Goal: Transaction & Acquisition: Purchase product/service

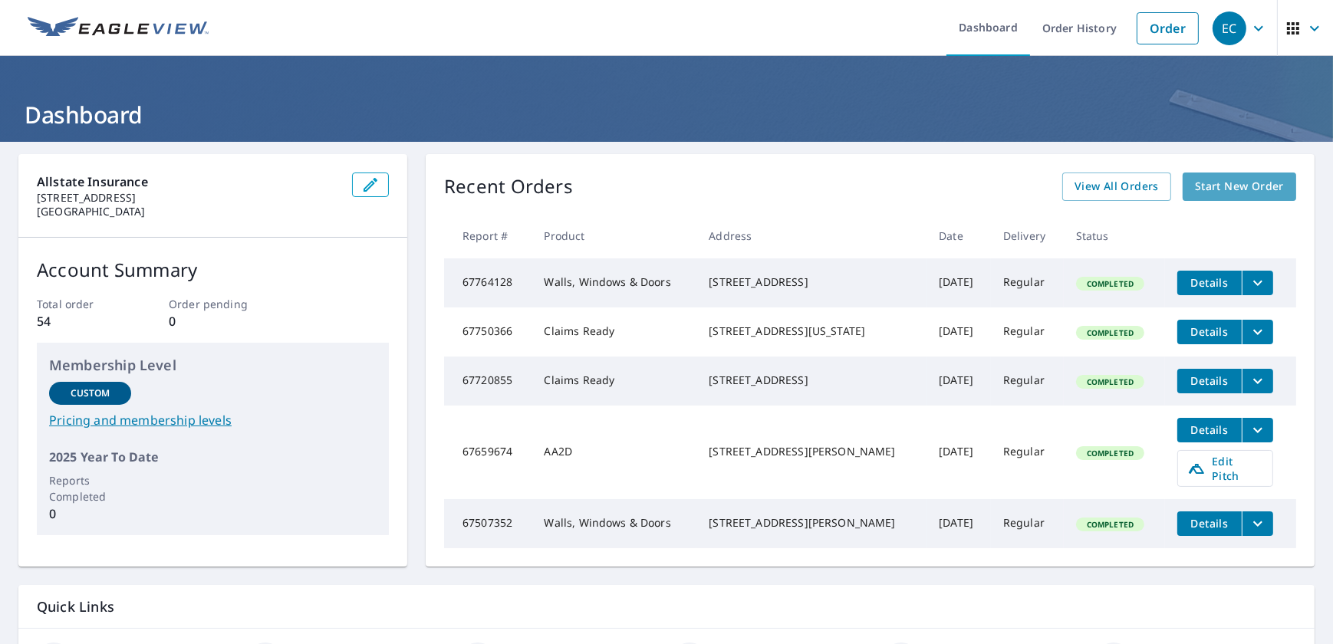
click at [1214, 183] on span "Start New Order" at bounding box center [1239, 186] width 89 height 19
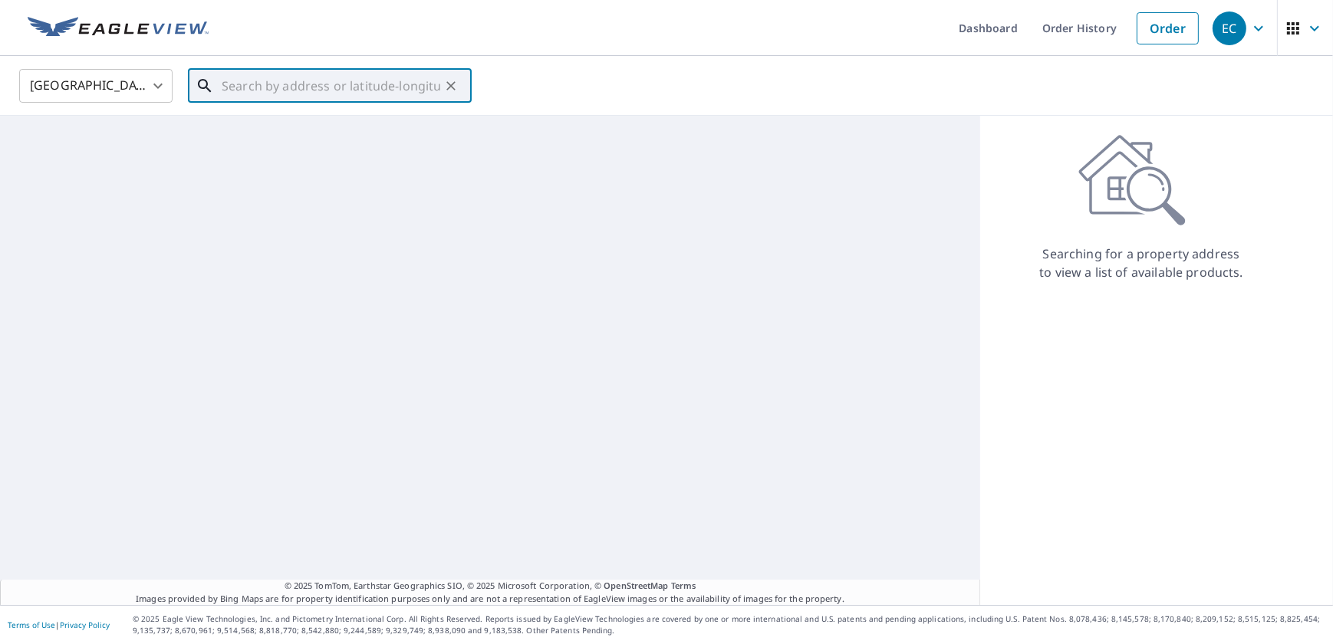
click at [253, 73] on input "text" at bounding box center [331, 85] width 219 height 43
paste input "[GEOGRAPHIC_DATA][US_STATE]"
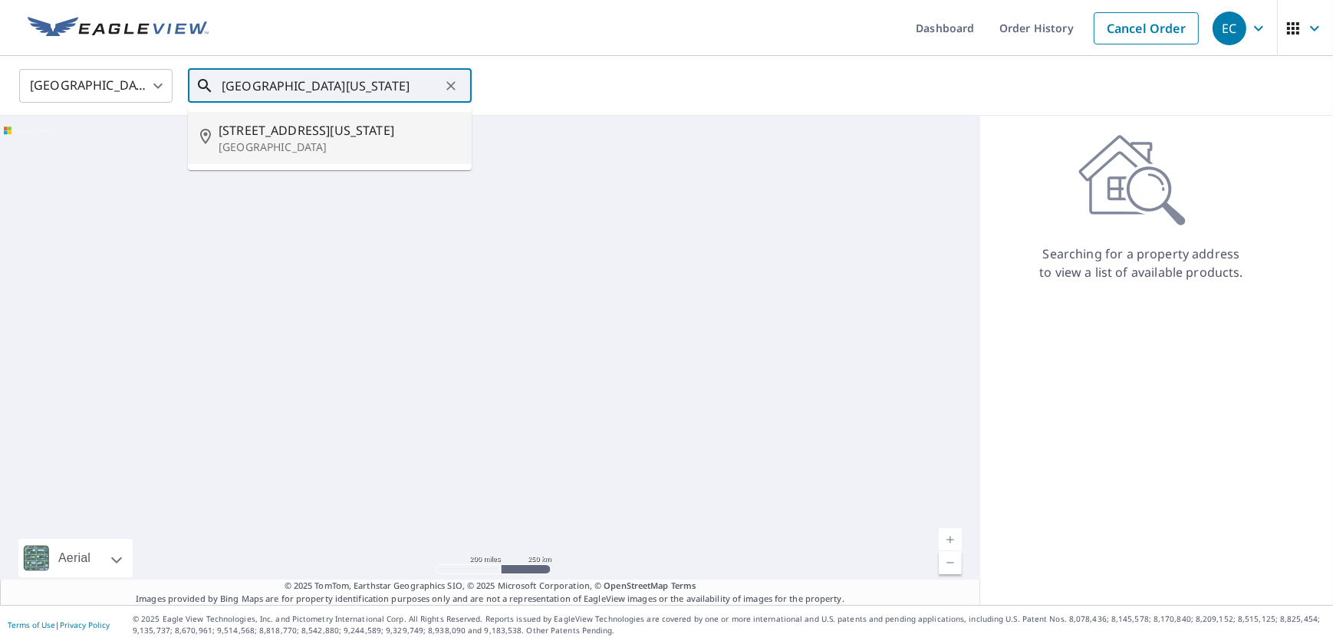
click at [255, 130] on span "[STREET_ADDRESS][US_STATE]" at bounding box center [339, 130] width 241 height 18
type input "[STREET_ADDRESS][US_STATE]"
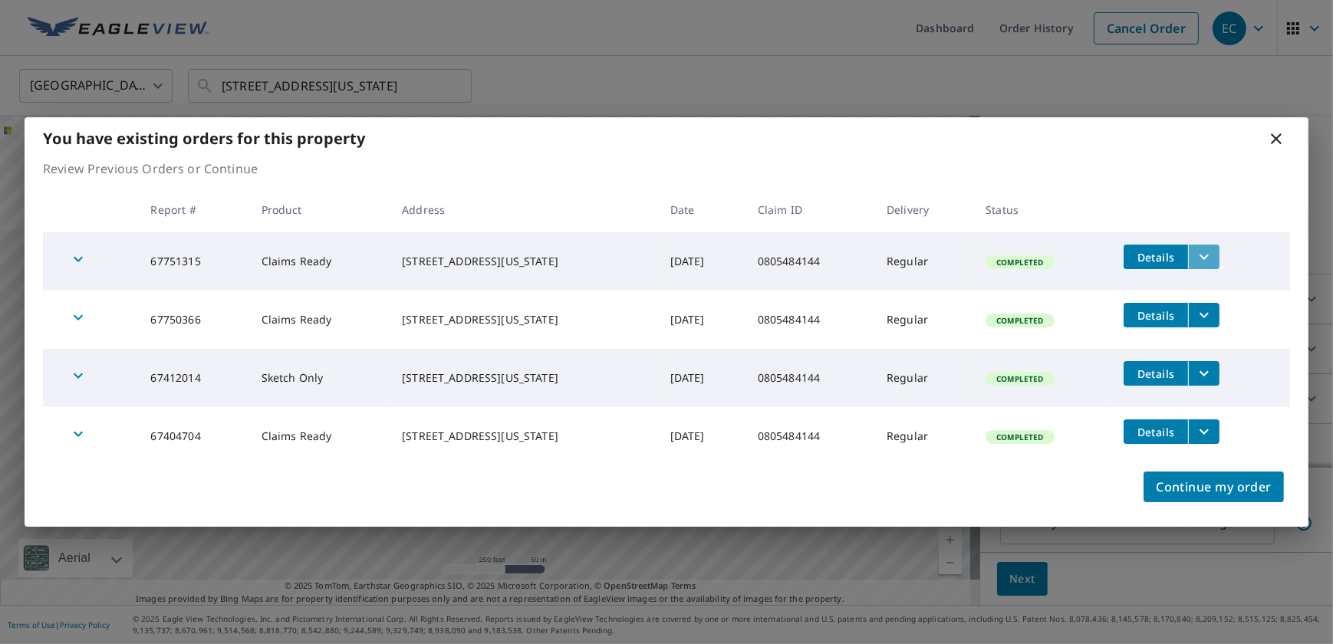
click at [1201, 256] on icon "filesDropdownBtn-67751315" at bounding box center [1203, 257] width 9 height 5
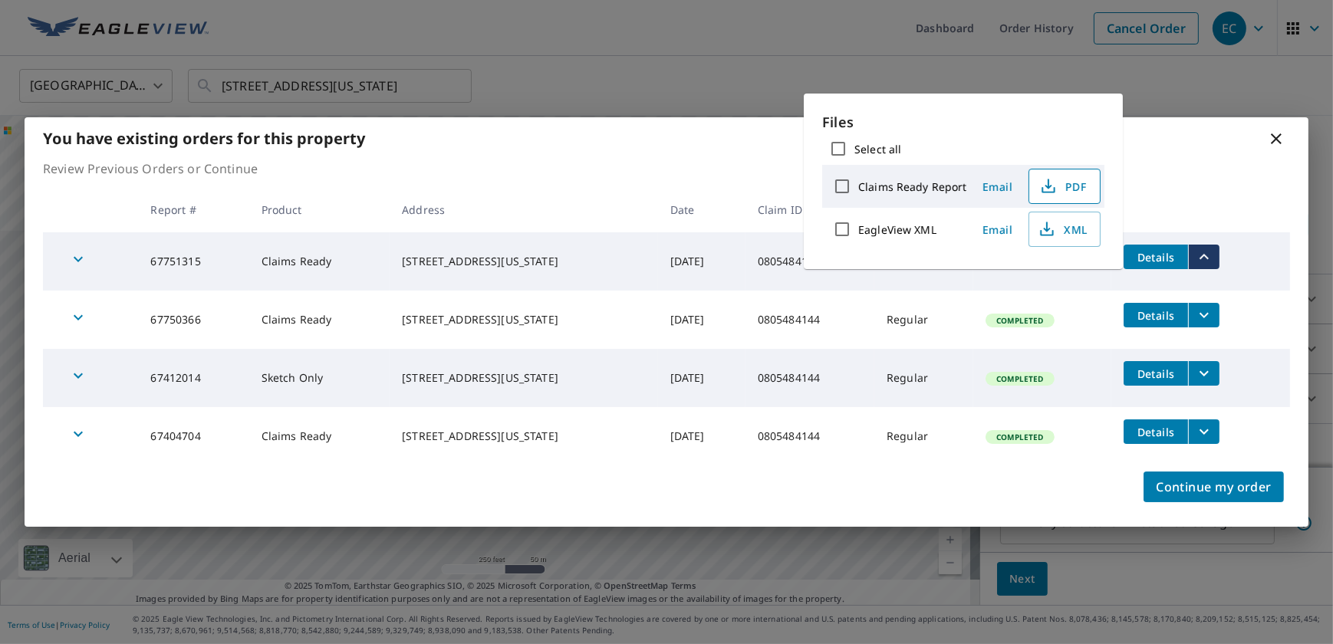
click at [1082, 183] on span "PDF" at bounding box center [1062, 186] width 49 height 18
click at [1269, 146] on icon at bounding box center [1276, 139] width 18 height 18
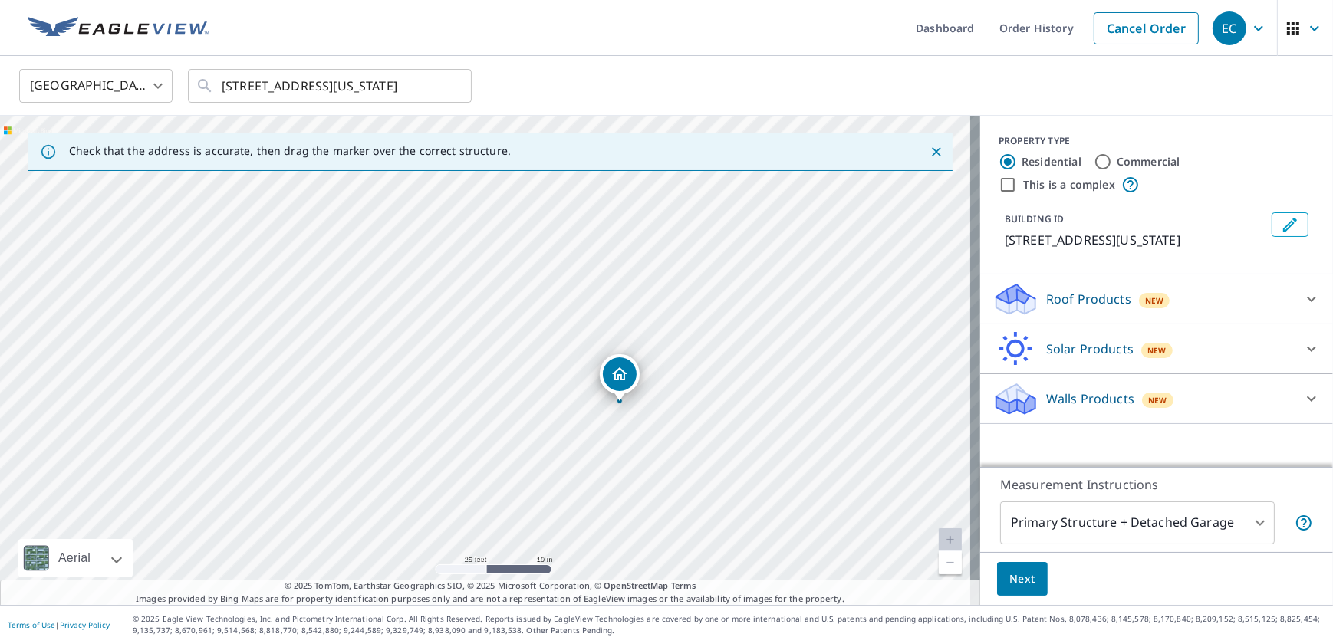
drag, startPoint x: 601, startPoint y: 449, endPoint x: 618, endPoint y: 433, distance: 22.8
click at [617, 436] on div "[STREET_ADDRESS][US_STATE]" at bounding box center [490, 360] width 980 height 489
click at [620, 399] on div "Dropped pin, building 1, Residential property, 3142 N Arkansas Ave Wichita, KS …" at bounding box center [620, 393] width 20 height 15
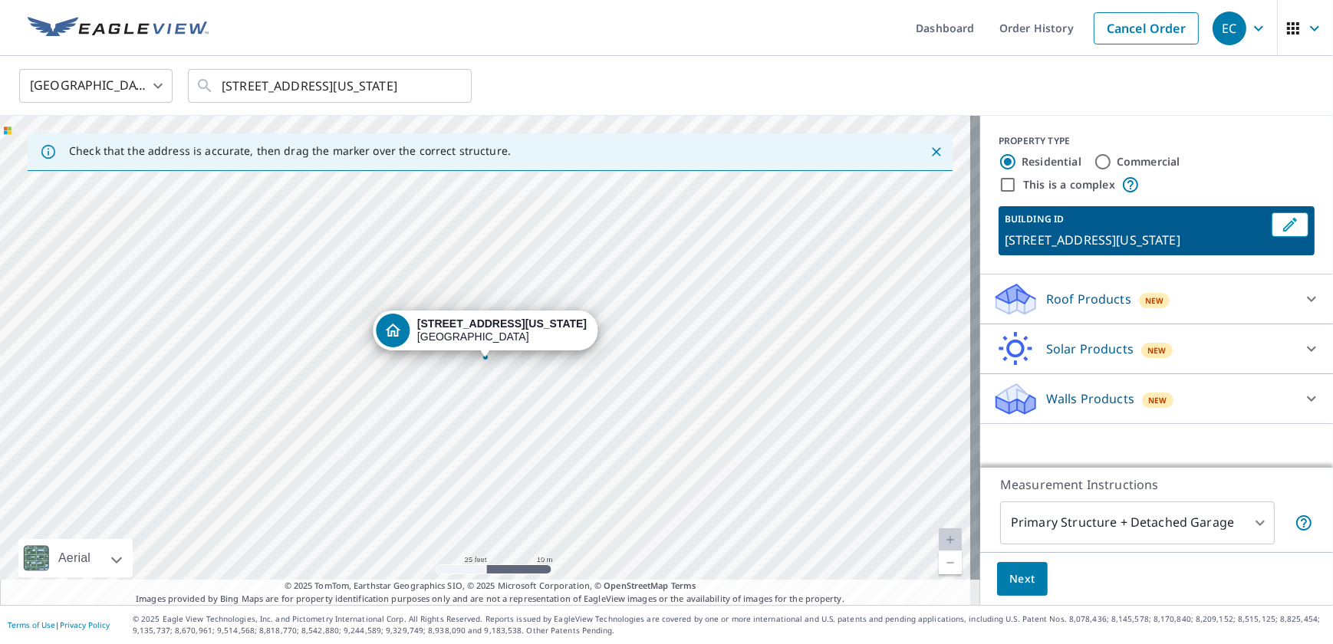
click at [1251, 295] on div "Roof Products New" at bounding box center [1142, 299] width 301 height 36
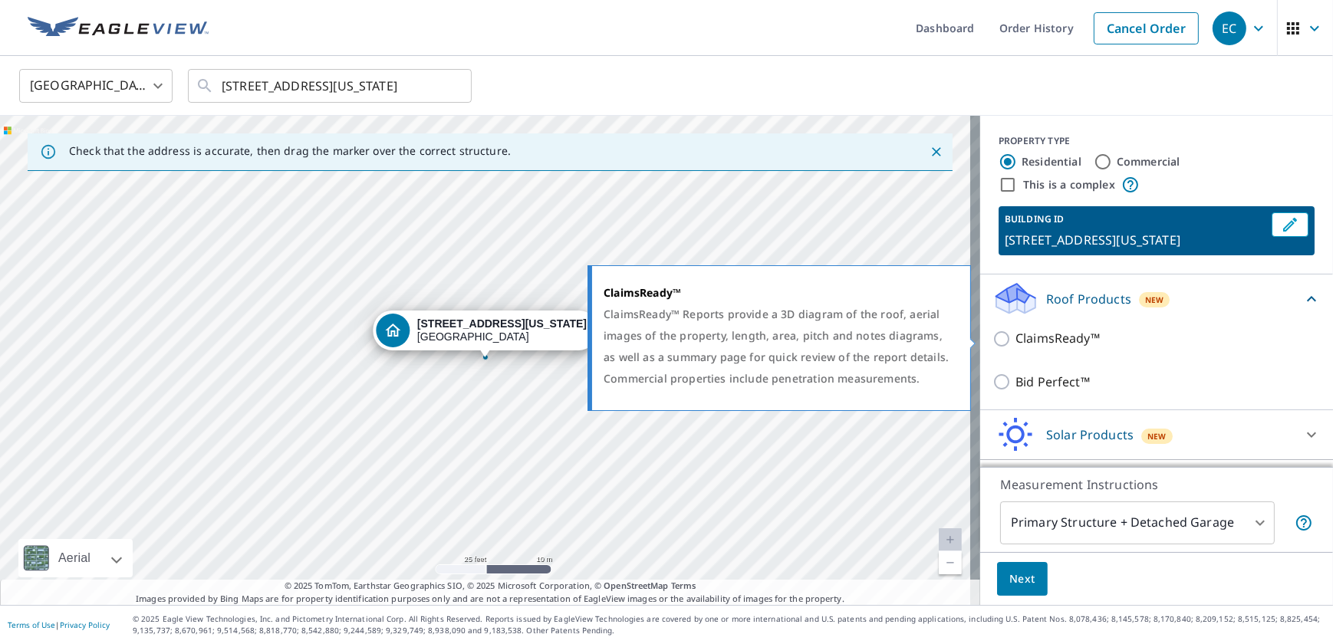
click at [992, 337] on input "ClaimsReady™" at bounding box center [1003, 339] width 23 height 18
checkbox input "true"
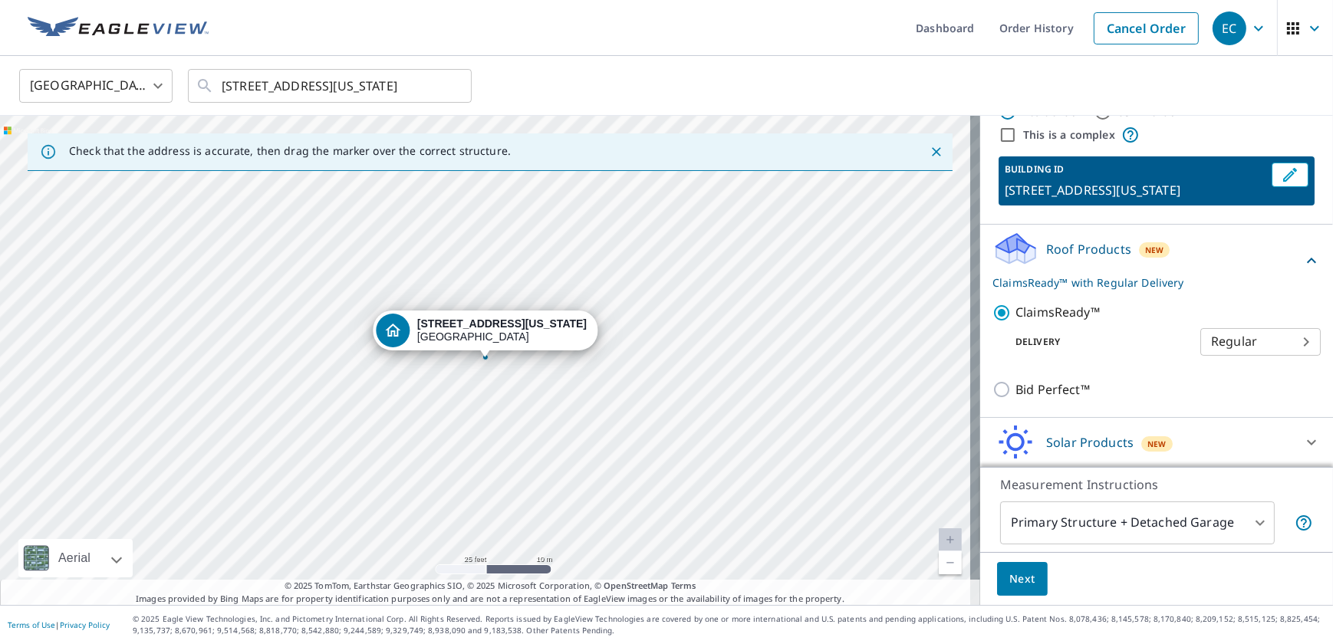
scroll to position [100, 0]
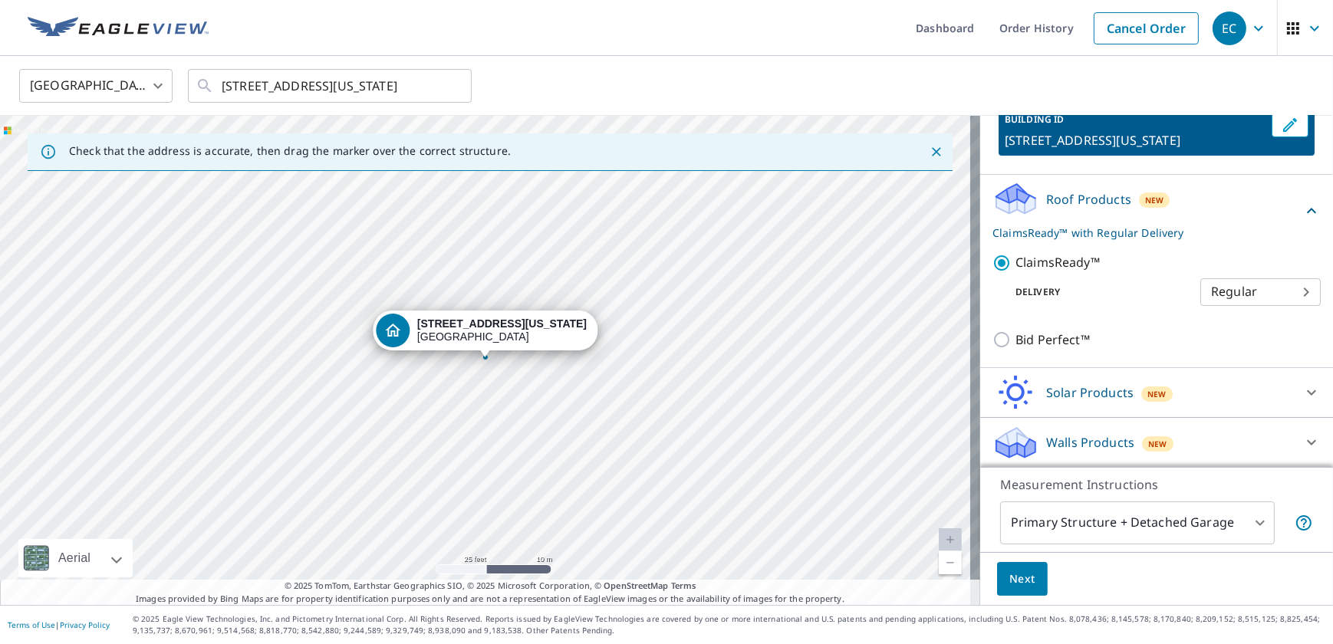
click at [1014, 590] on button "Next" at bounding box center [1022, 579] width 51 height 35
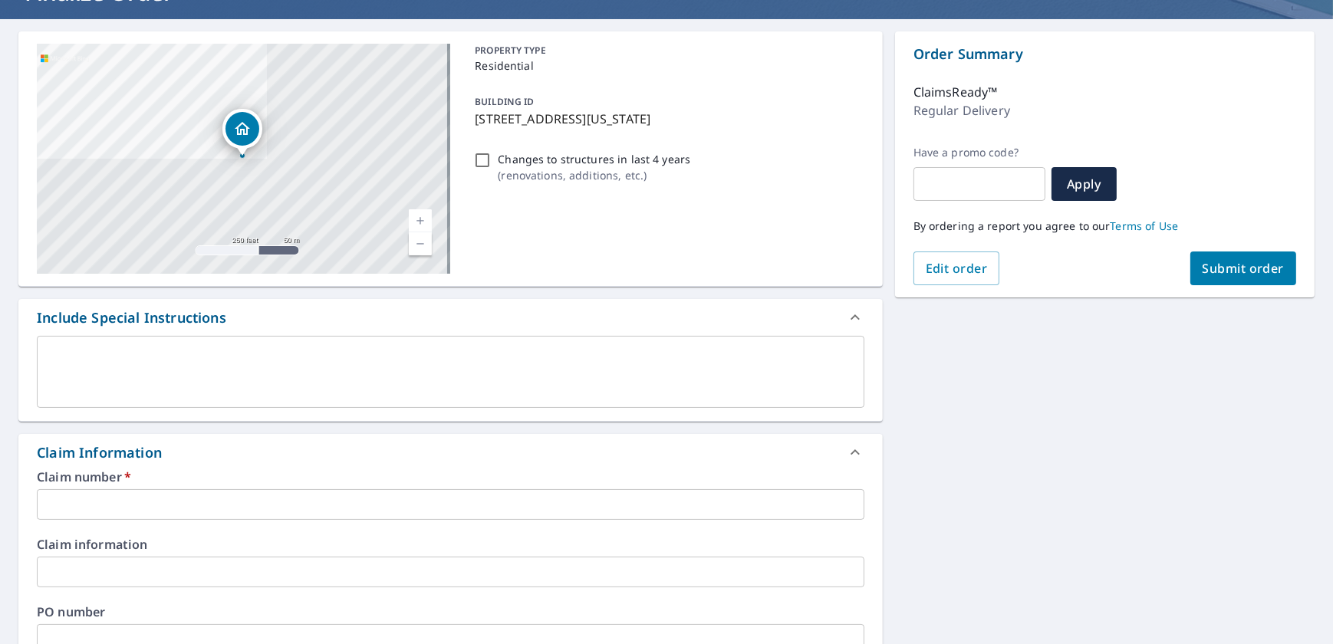
scroll to position [139, 0]
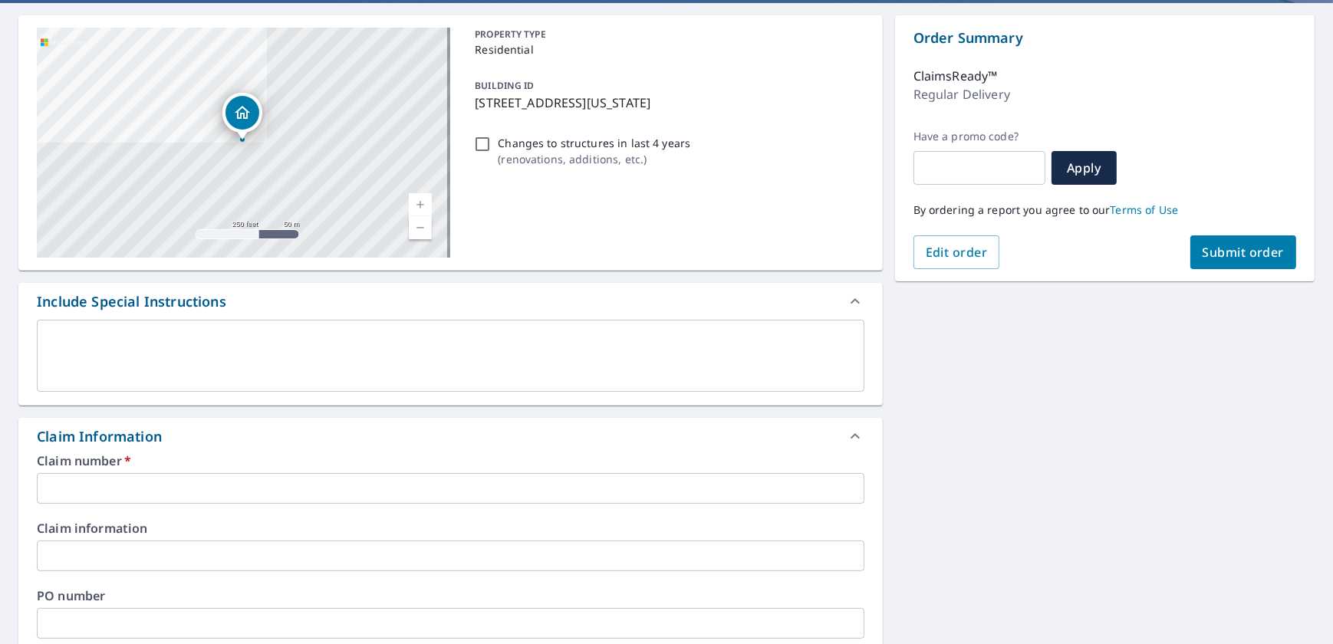
click at [375, 359] on textarea at bounding box center [451, 356] width 806 height 44
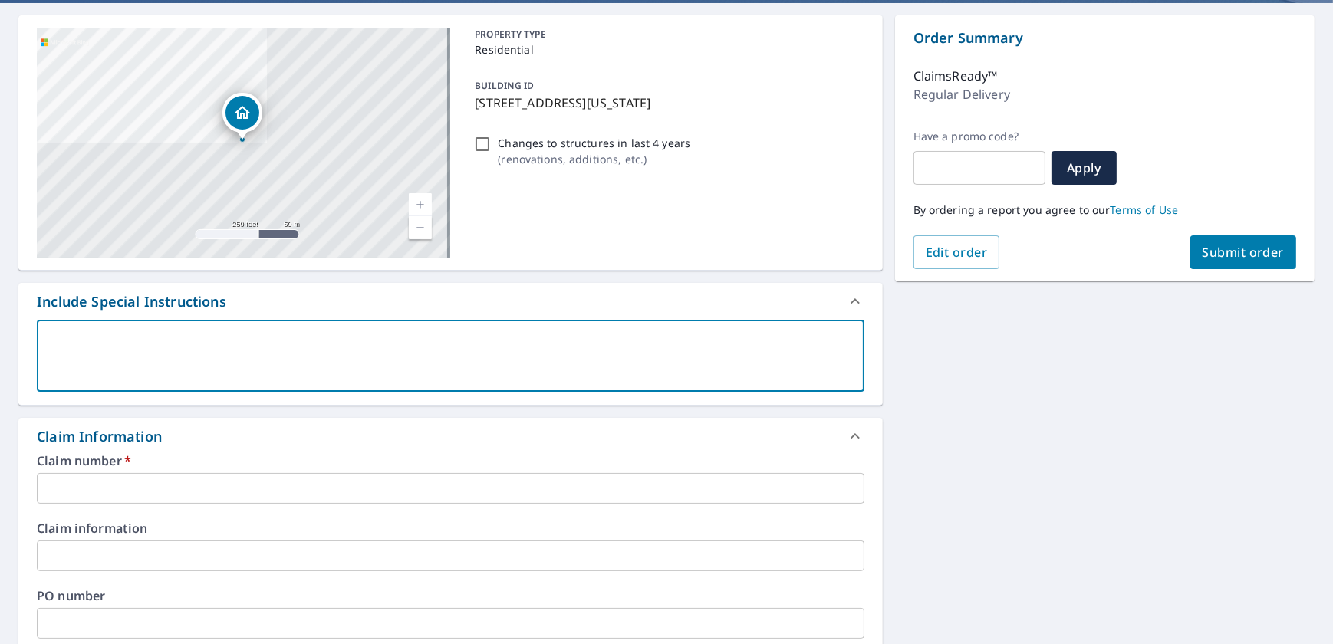
type textarea "P"
type textarea "x"
type textarea "Pl"
type textarea "x"
type textarea "Ple"
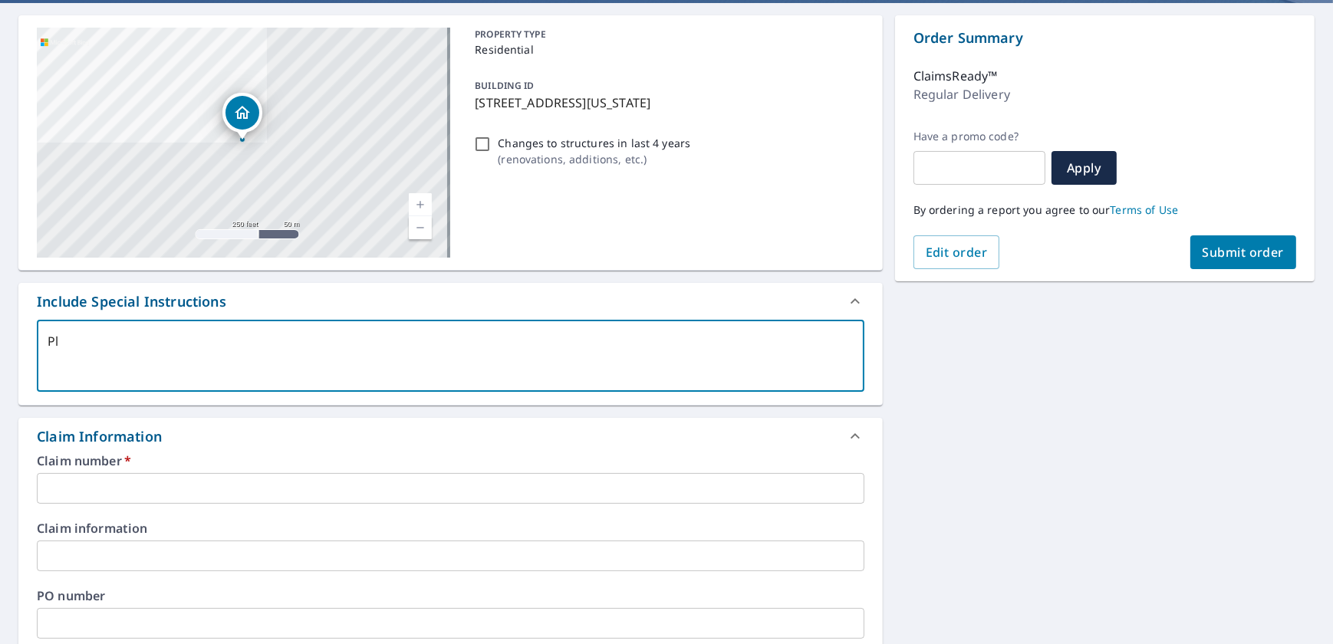
type textarea "x"
type textarea "Plea"
type textarea "x"
type textarea "Pleas"
type textarea "x"
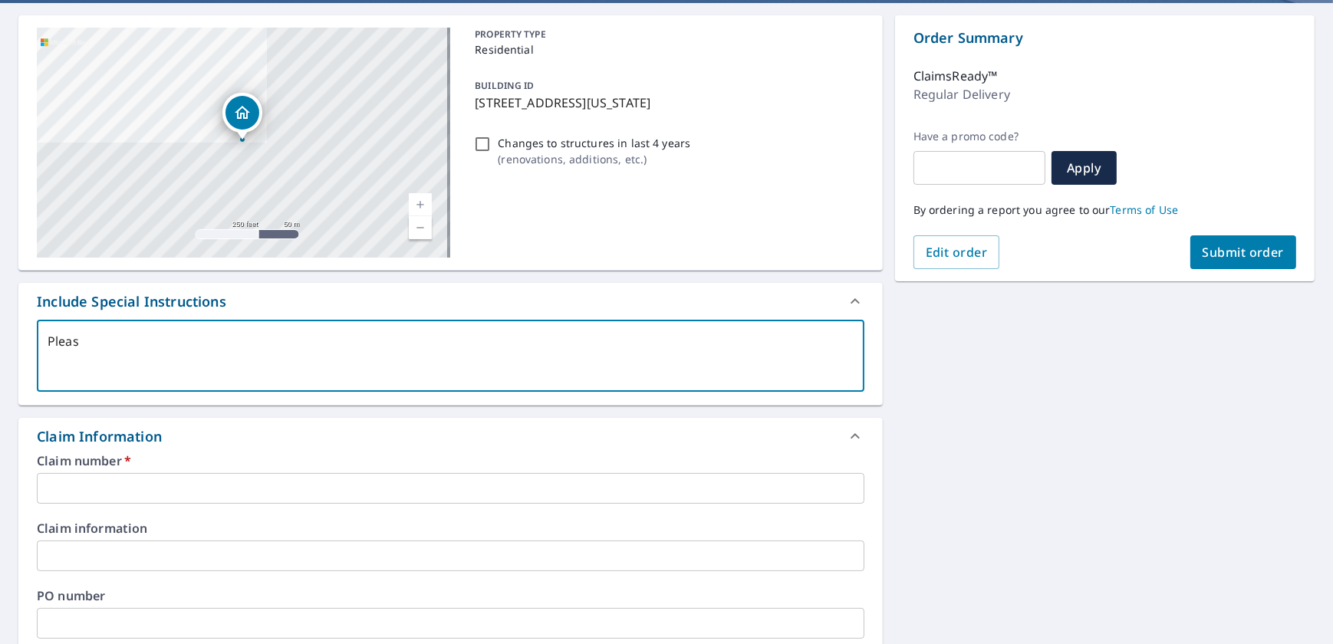
type textarea "Please"
type textarea "x"
type textarea "Please"
type textarea "x"
type textarea "Please u"
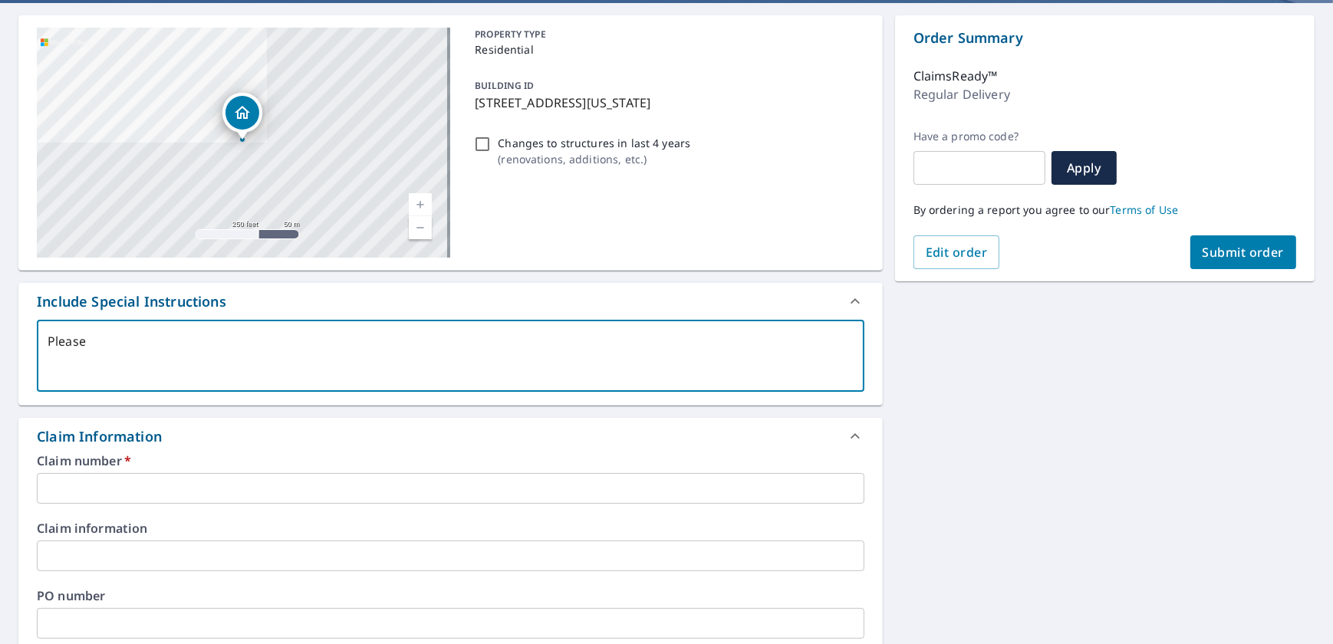
type textarea "x"
type textarea "Please up"
type textarea "x"
type textarea "Please upl"
type textarea "x"
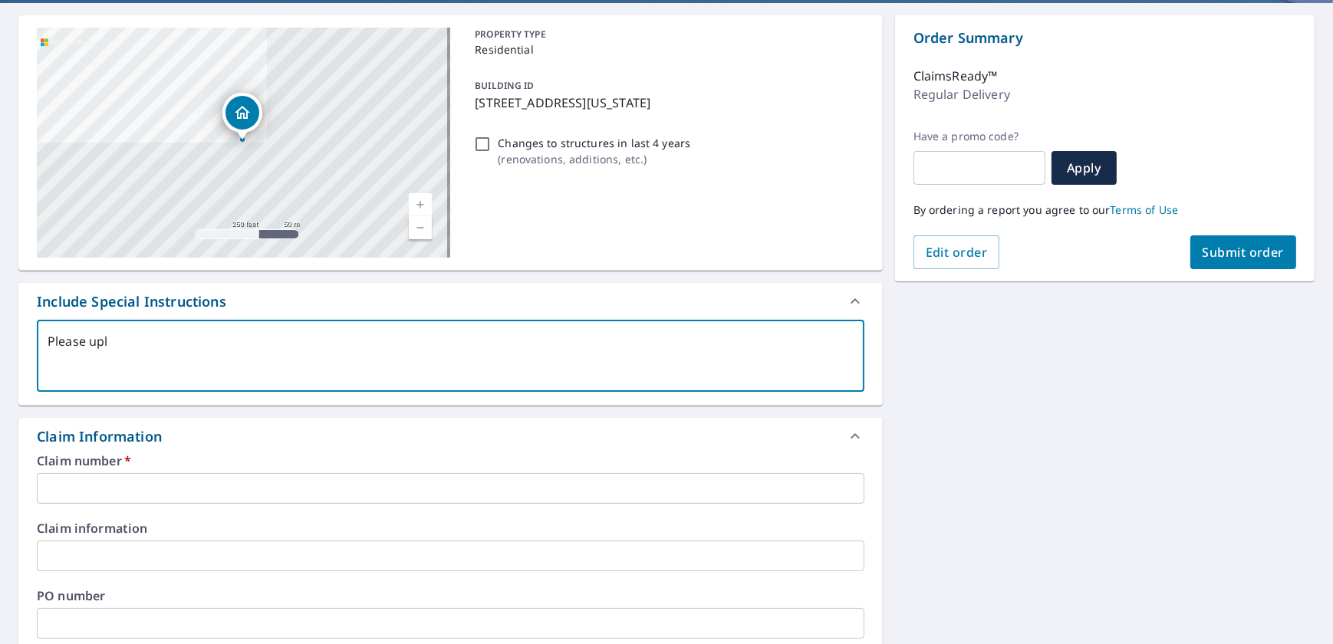
type textarea "Please uplo"
type textarea "x"
type textarea "Please uploa"
type textarea "x"
type textarea "Please uploae"
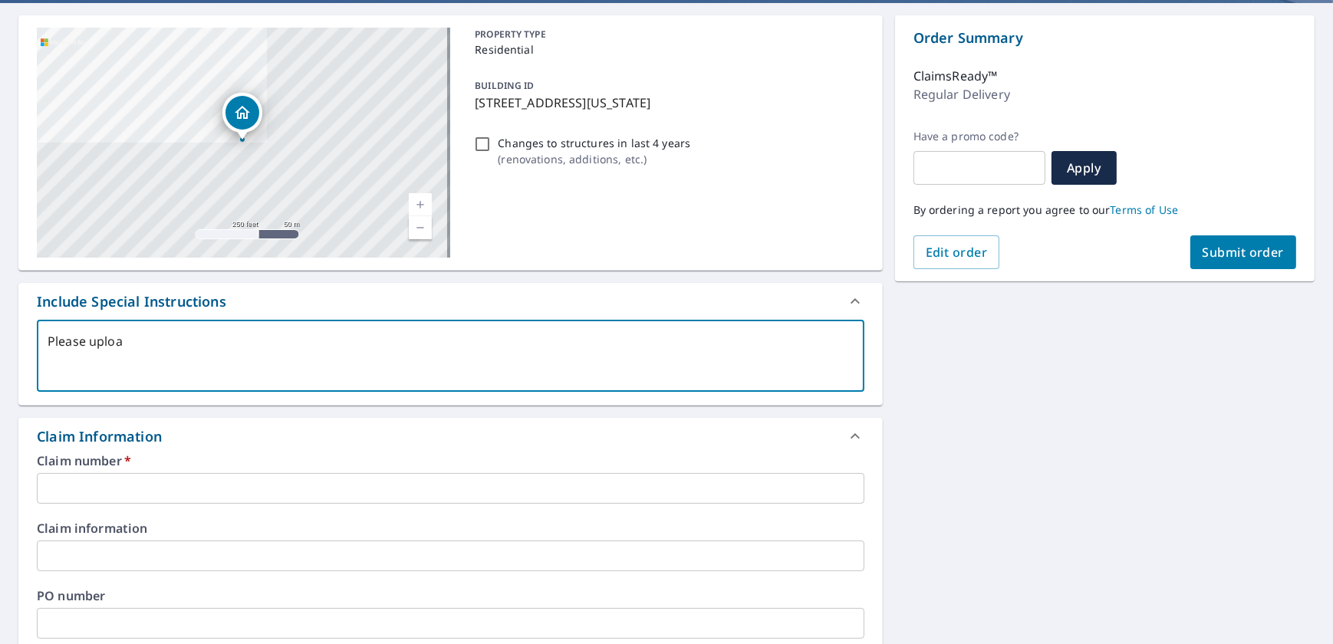
type textarea "x"
type textarea "Please uploaed"
type textarea "x"
type textarea "Please uploaed"
type textarea "x"
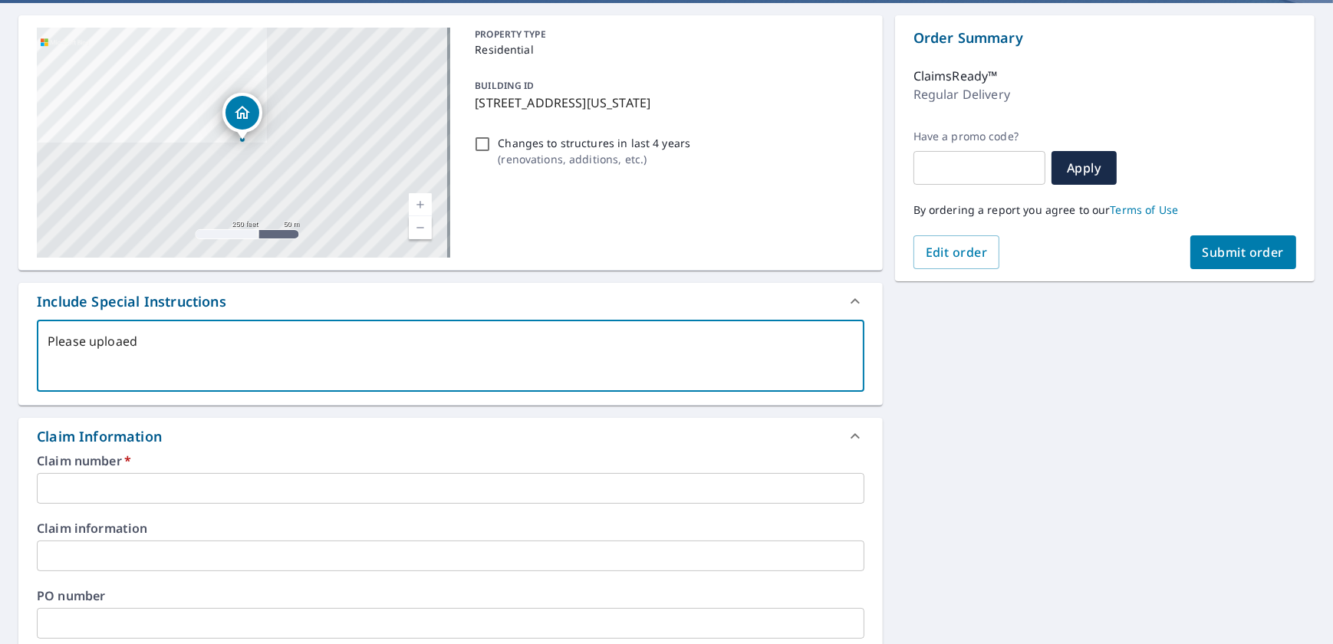
type textarea "Please uploaed"
type textarea "x"
type textarea "Please uploae"
type textarea "x"
type textarea "Please uploa"
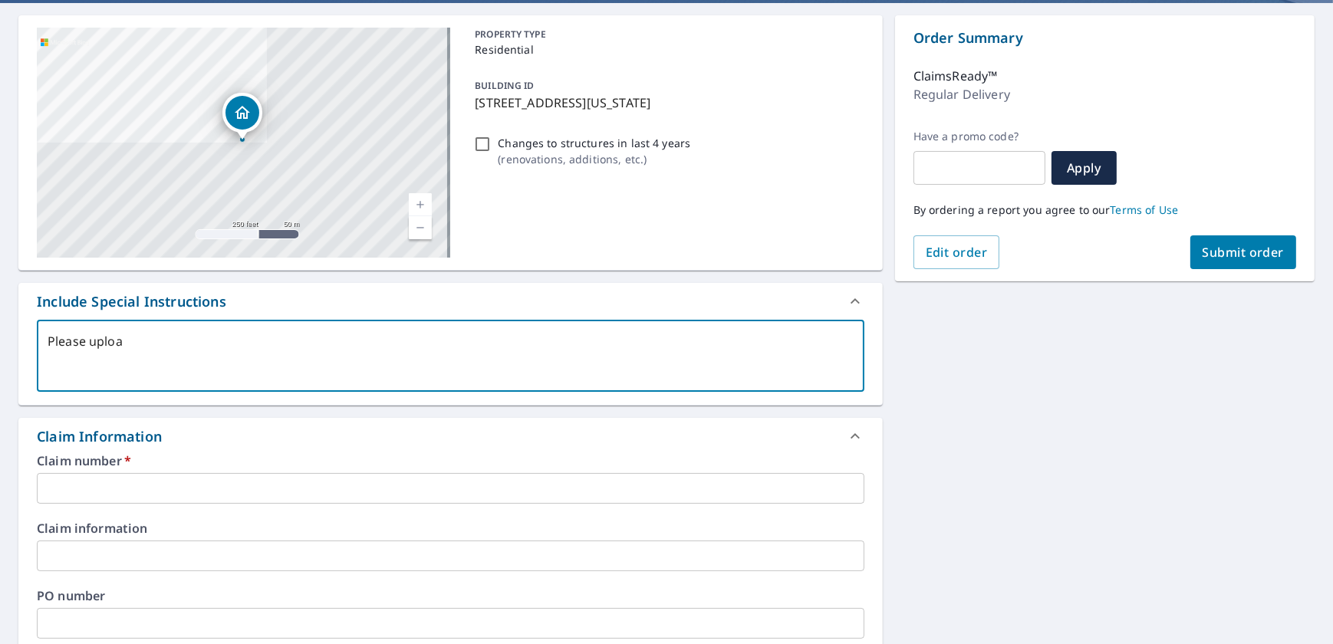
type textarea "x"
type textarea "Please upload"
type textarea "x"
type textarea "Please upload"
type textarea "x"
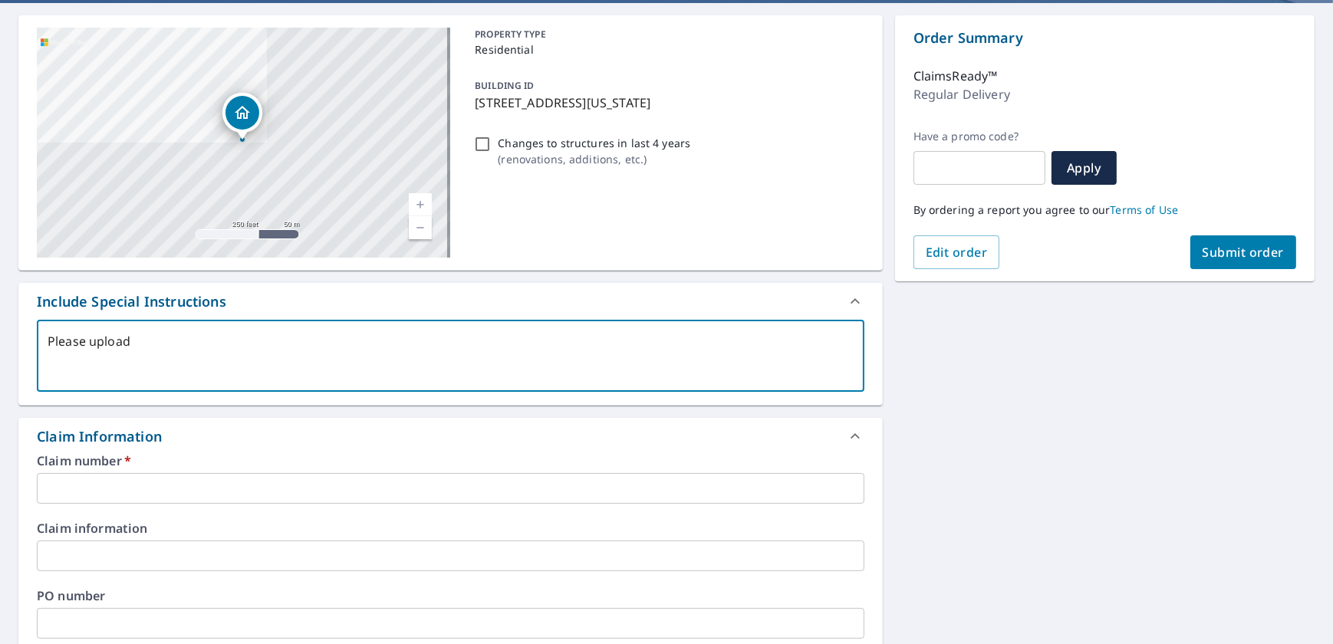
type textarea "Please upload e"
type textarea "x"
type textarea "Please upload ea"
type textarea "x"
type textarea "Please upload eag"
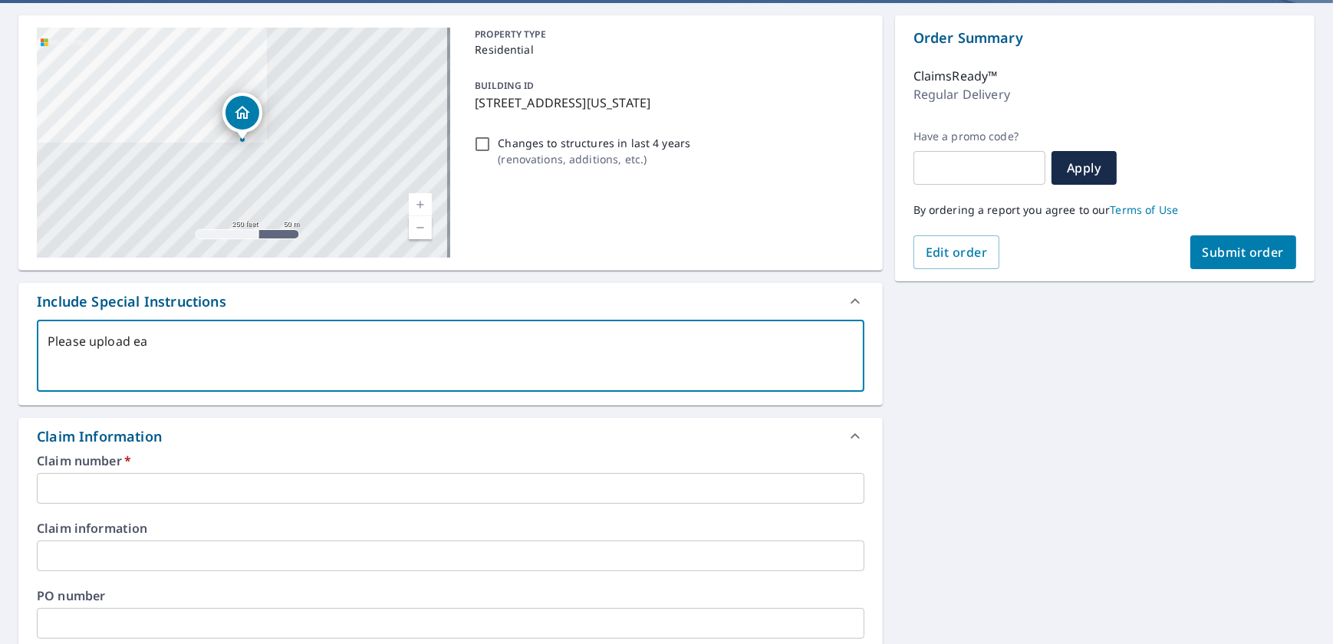
type textarea "x"
type textarea "Please upload eagl"
type textarea "x"
type textarea "Please upload eagle"
type textarea "x"
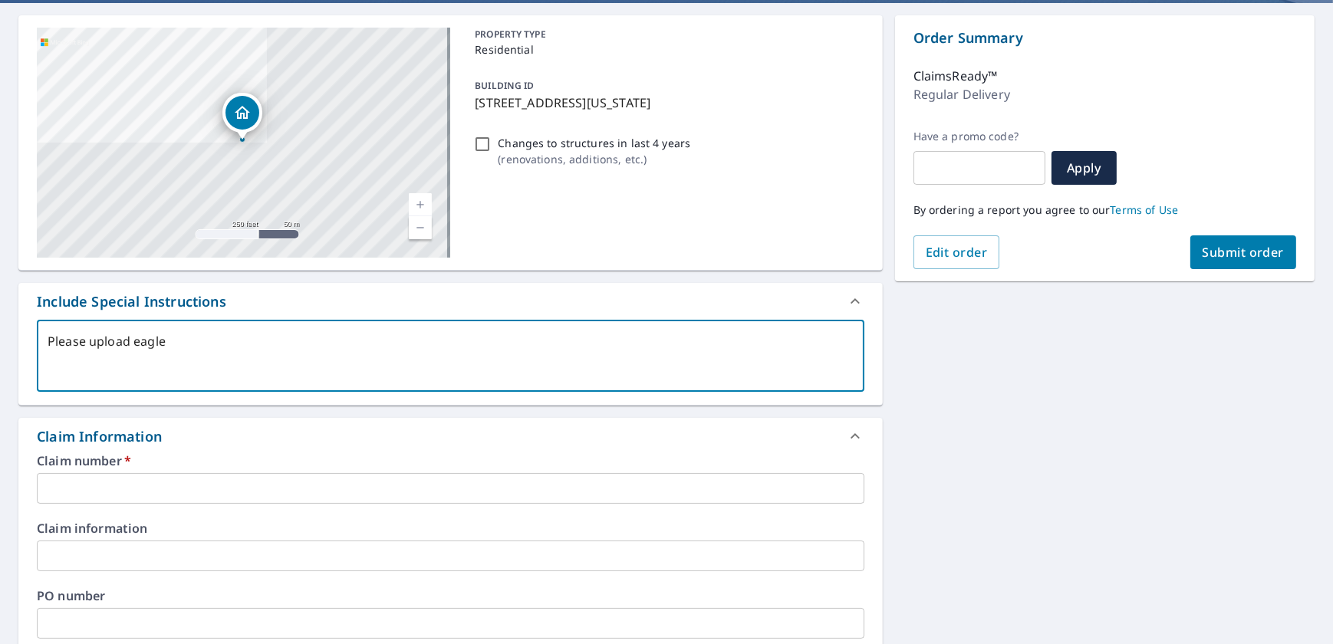
type textarea "Please upload eagle"
type textarea "x"
type textarea "Please upload eagle v"
type textarea "x"
type textarea "Please upload eagle vi"
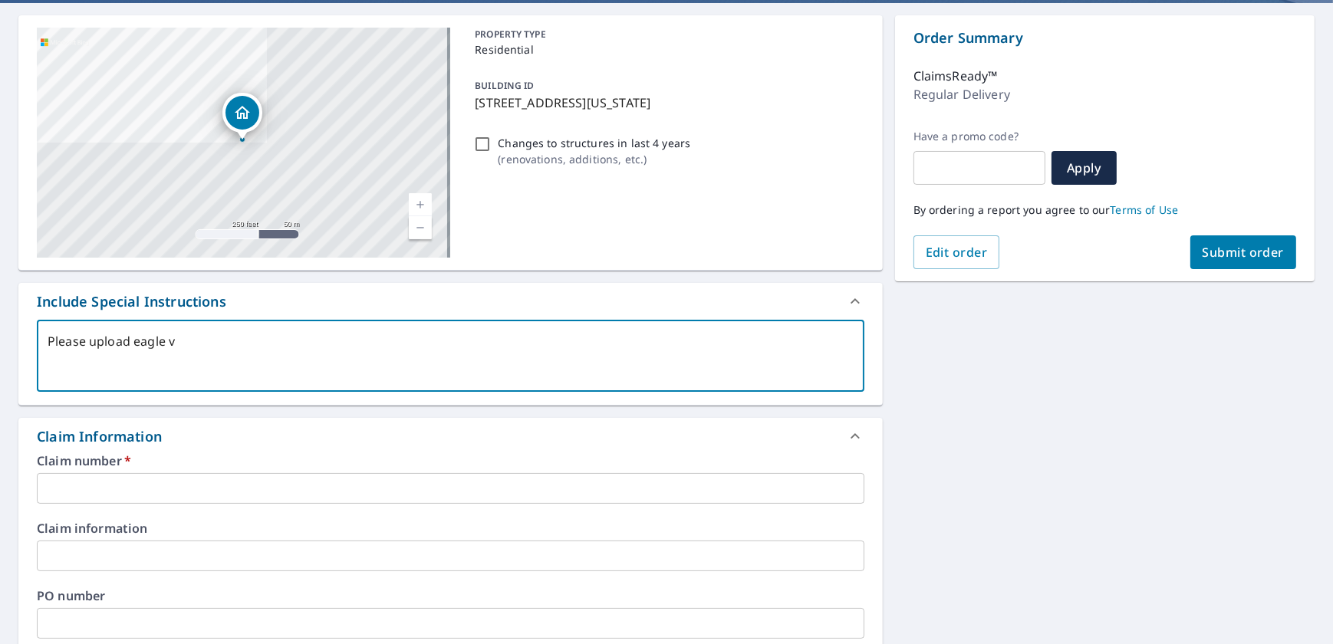
type textarea "x"
type textarea "Please upload eagle vie"
type textarea "x"
type textarea "Please upload eagle view"
type textarea "x"
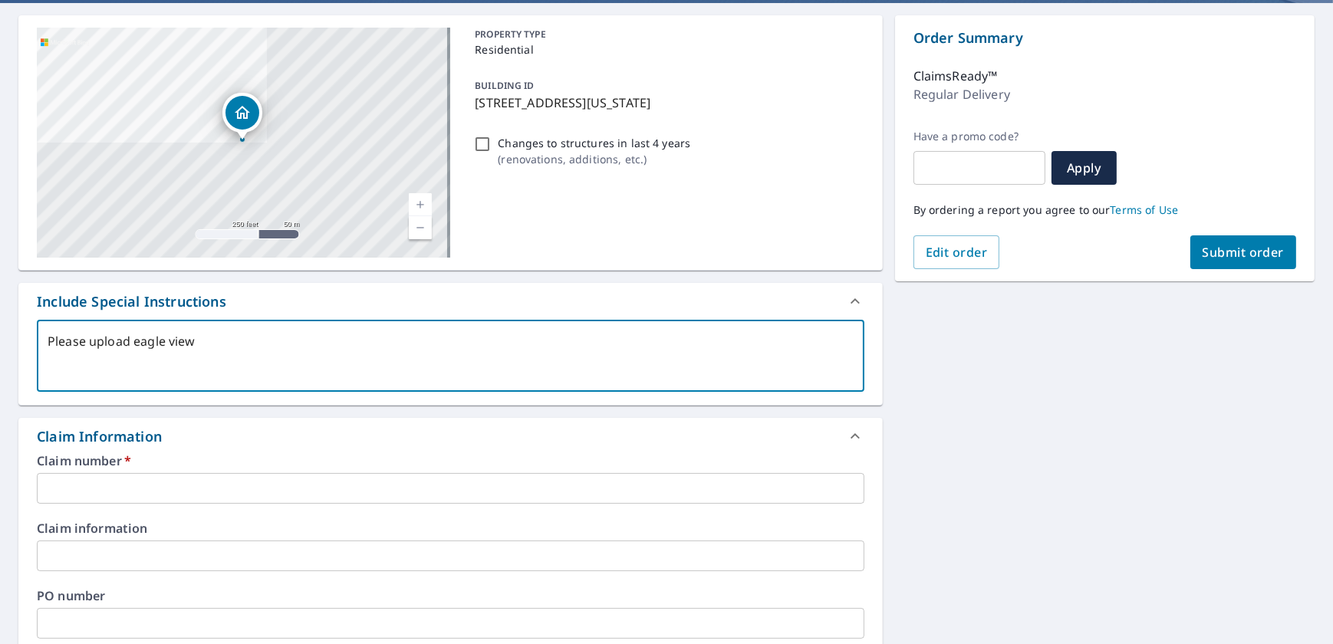
type textarea "Please upload eagle view"
type textarea "x"
type textarea "Please upload eagle view o"
type textarea "x"
type textarea "Please upload eagle view o"
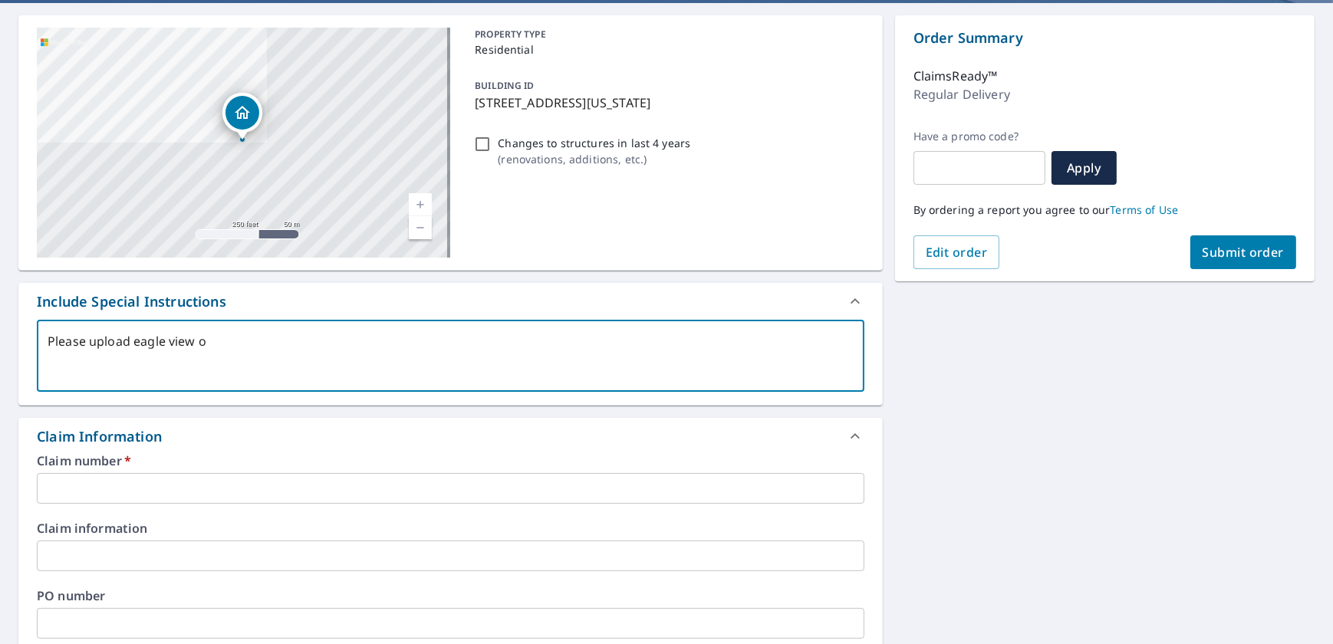
type textarea "x"
type textarea "Please upload eagle view o"
type textarea "x"
type textarea "Please upload eagle view of"
type textarea "x"
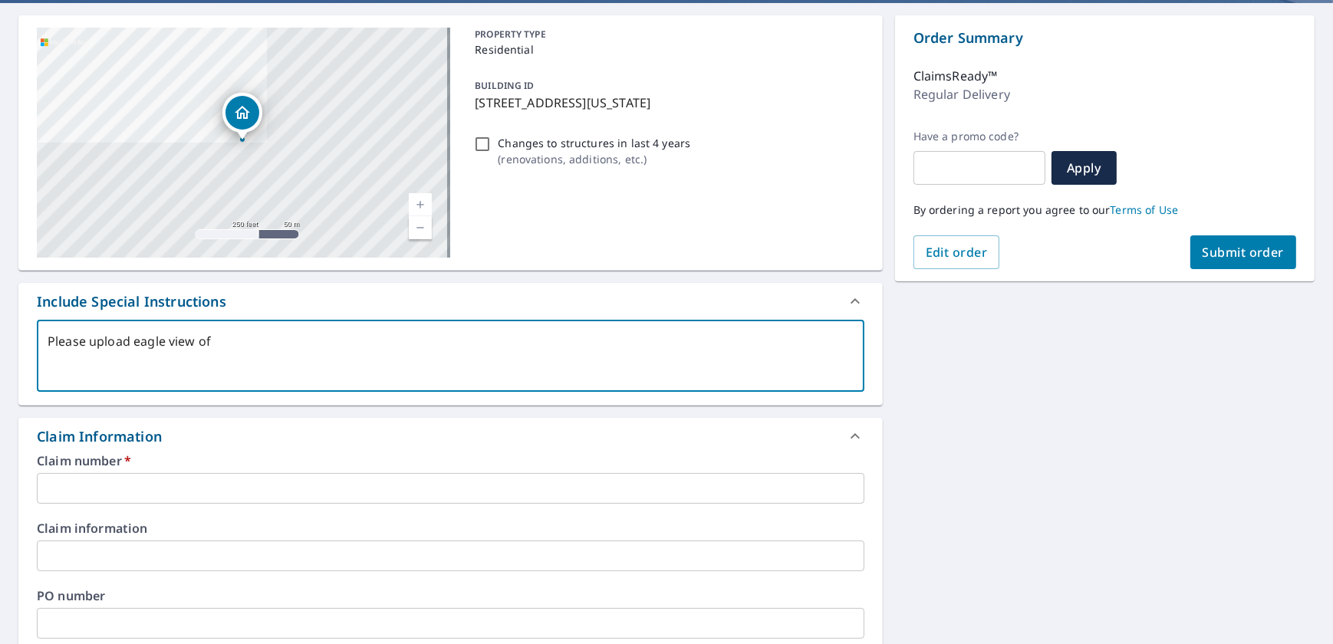
type textarea "Please upload eagle view of"
type textarea "x"
type textarea "Please upload eagle view of m"
type textarea "x"
type textarea "Please upload eagle view of ma"
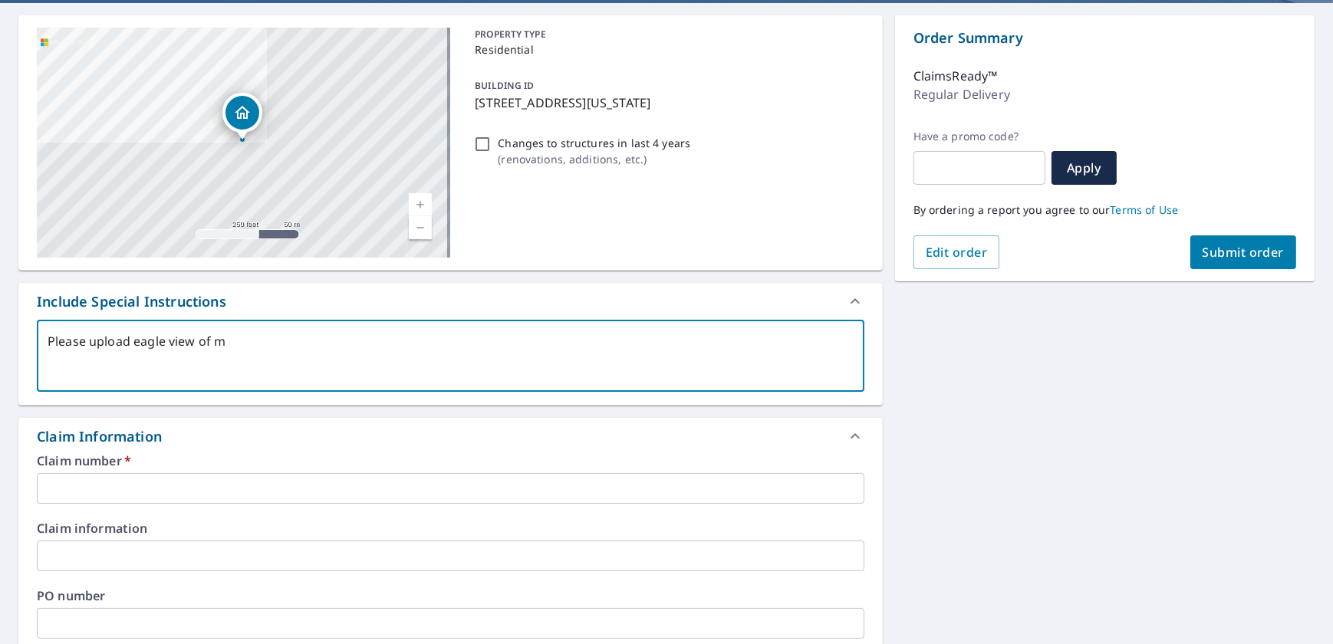
type textarea "x"
type textarea "Please upload eagle view of mai"
type textarea "x"
type textarea "Please upload eagle view of main"
type textarea "x"
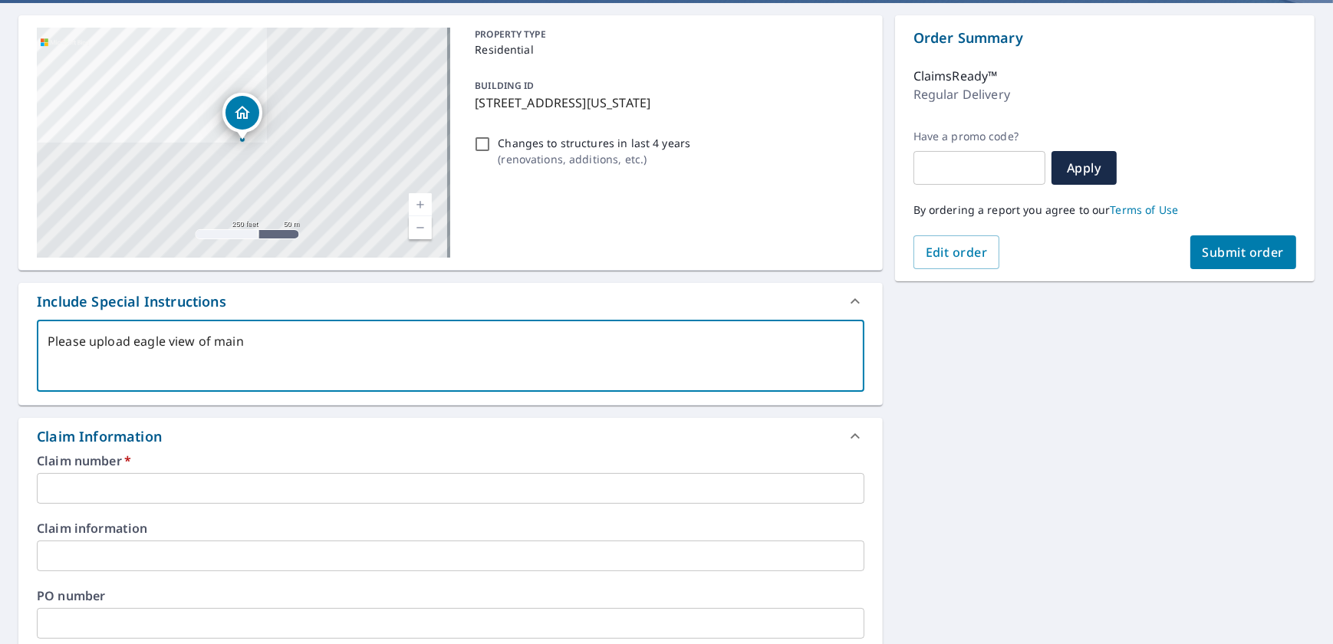
type textarea "Please upload eagle view of main"
type textarea "x"
type textarea "Please upload eagle view of main d"
type textarea "x"
type textarea "Please upload eagle view of main dw"
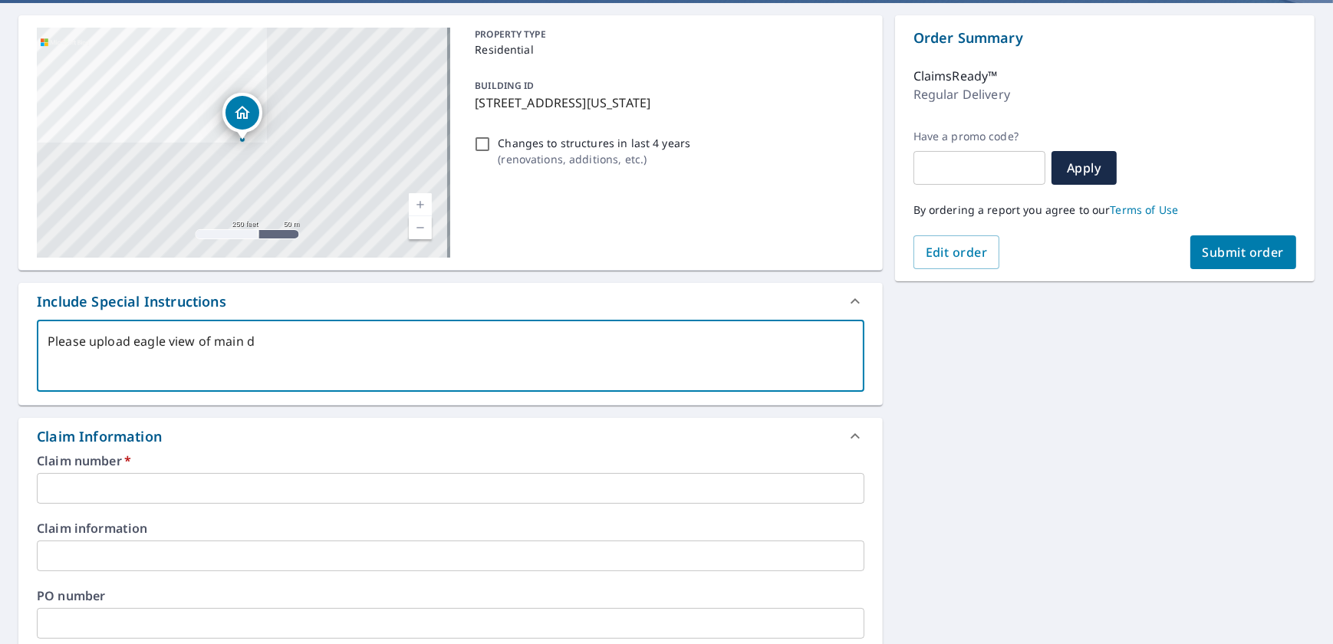
type textarea "x"
type textarea "Please upload eagle view of main dwe"
type textarea "x"
type textarea "Please upload eagle view of main dwel"
type textarea "x"
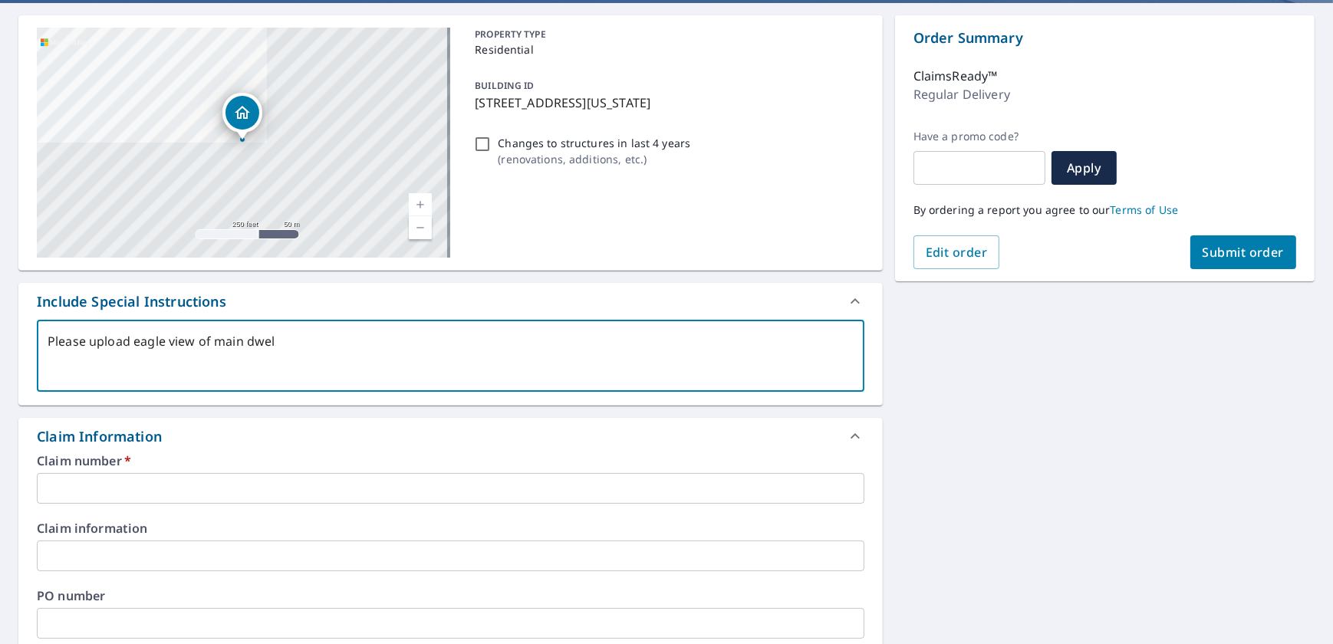
type textarea "Please upload eagle view of main dwell"
type textarea "x"
type textarea "Please upload eagle view of main dwelli"
type textarea "x"
type textarea "Please upload eagle view of main dwellin"
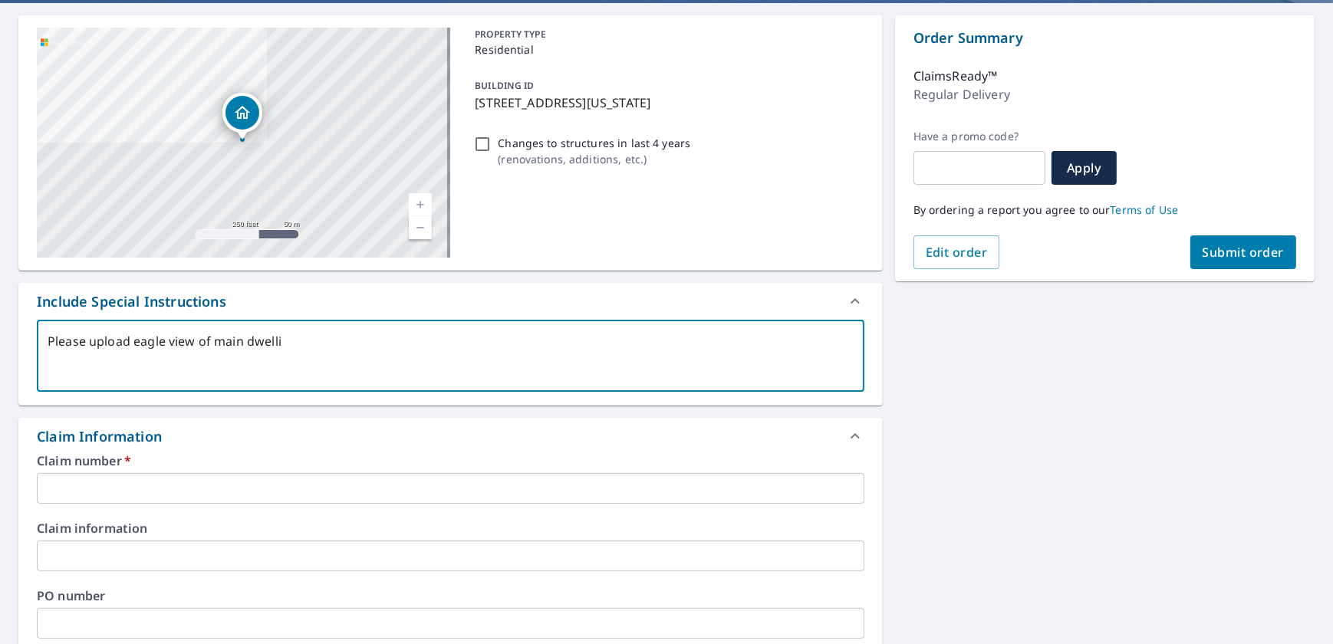
type textarea "x"
type textarea "Please upload eagle view of main dwelling"
type textarea "x"
type textarea "Please upload eagle view of main dwelling"
click at [187, 486] on input "text" at bounding box center [450, 488] width 827 height 31
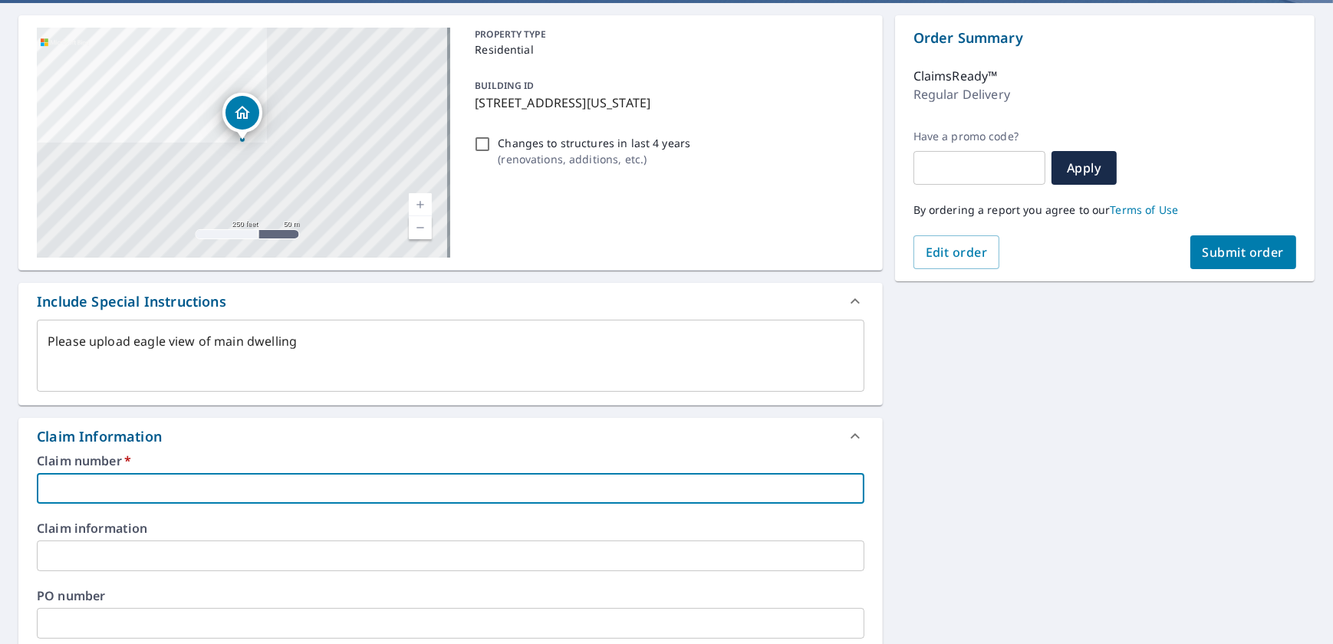
click at [115, 483] on input "text" at bounding box center [450, 488] width 827 height 31
paste input "0805484144"
type textarea "x"
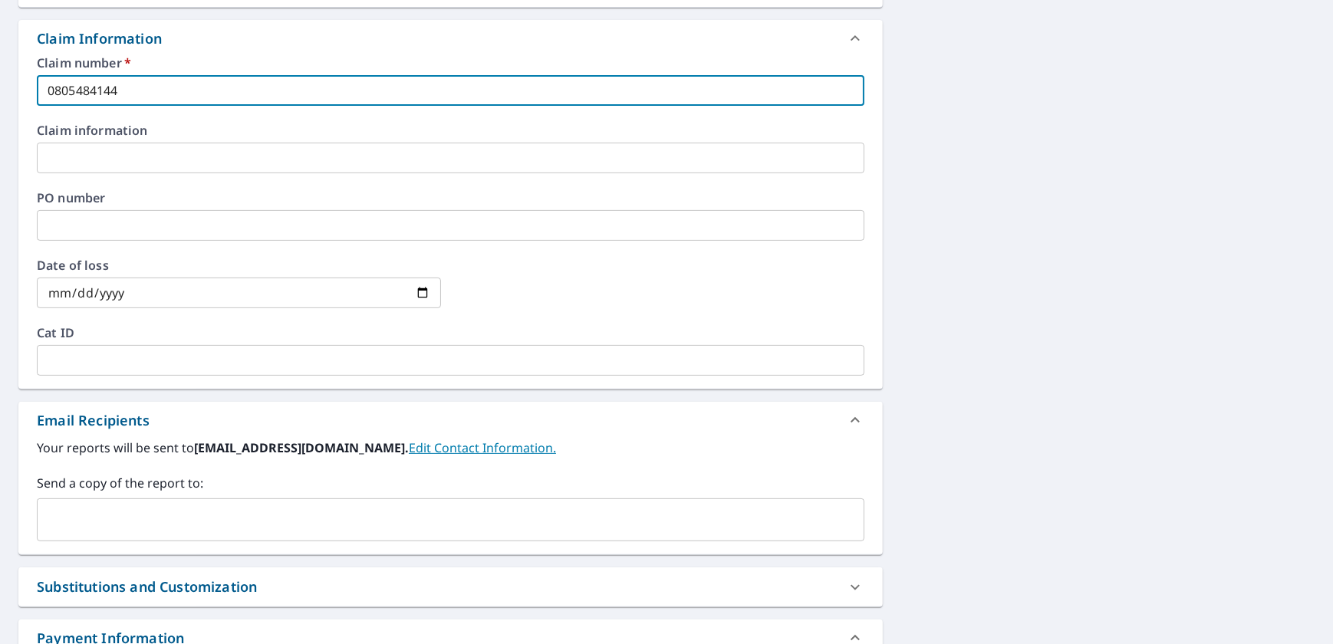
scroll to position [364, 0]
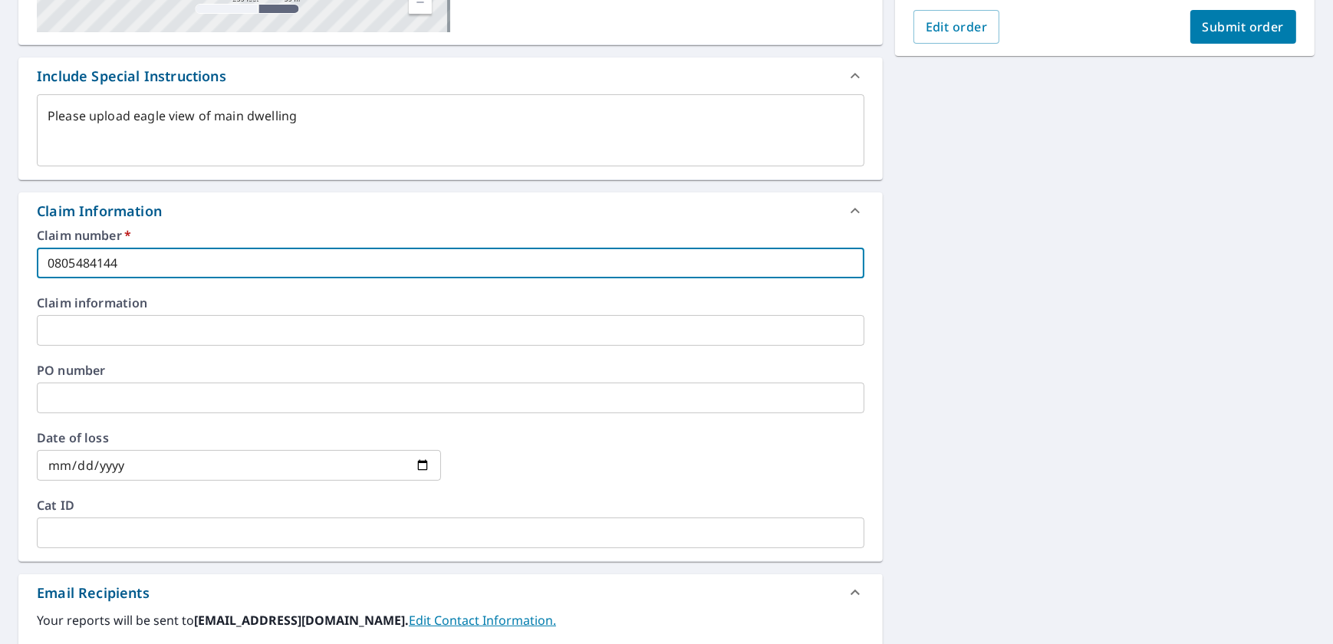
type input "0805484144"
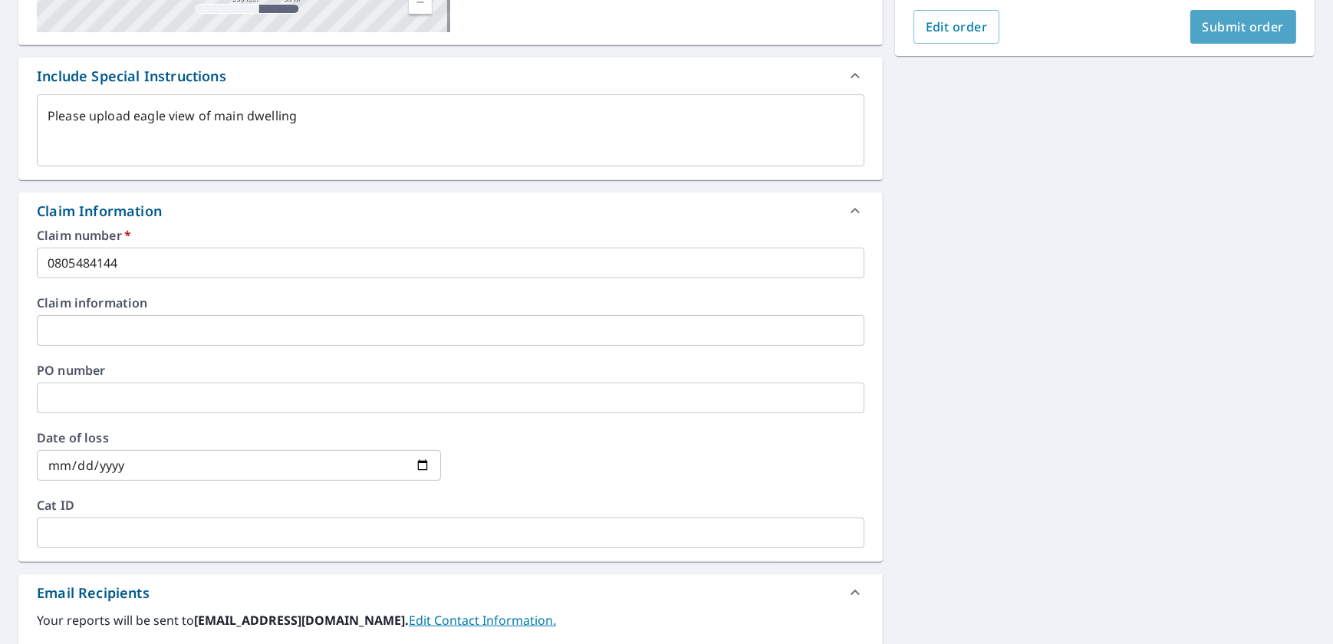
click at [1228, 26] on span "Submit order" at bounding box center [1243, 26] width 82 height 17
type textarea "x"
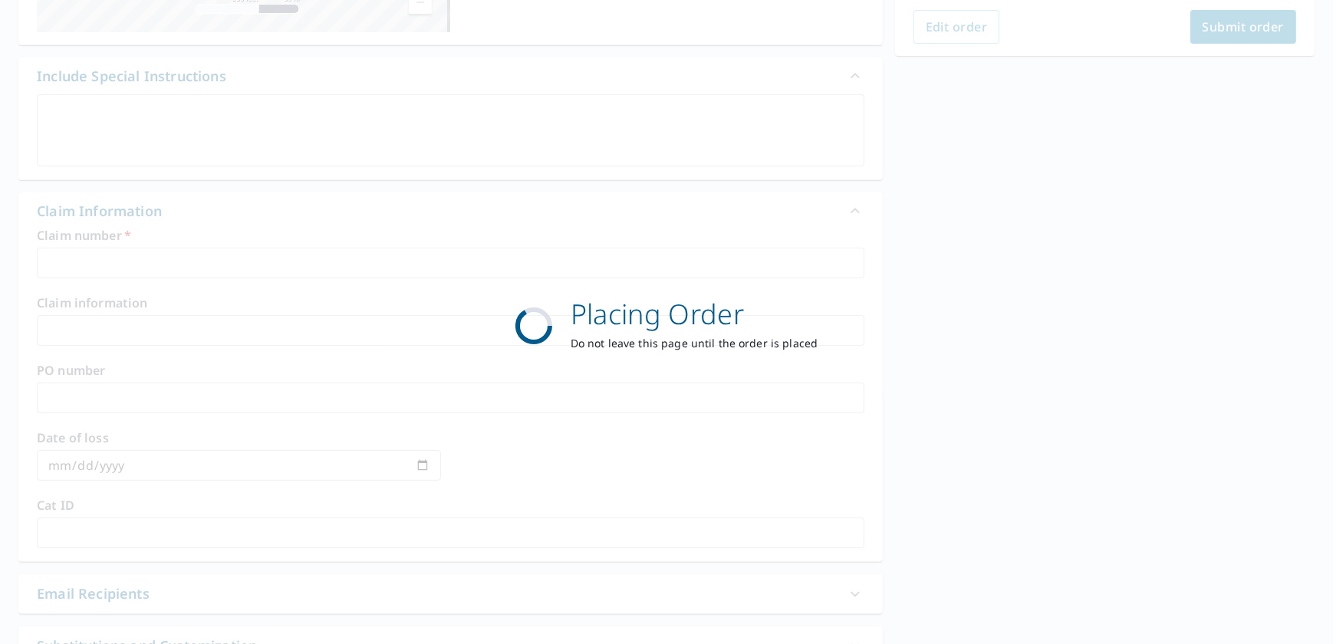
scroll to position [258, 0]
